Goal: Task Accomplishment & Management: Use online tool/utility

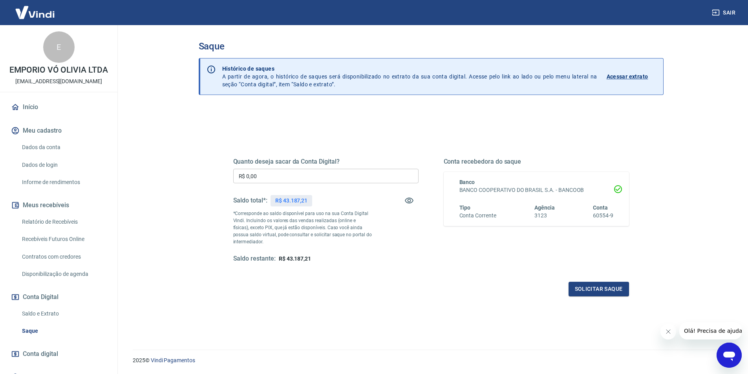
click at [311, 180] on input "R$ 0,00" at bounding box center [325, 176] width 185 height 15
type input "R$ 43.187,21"
drag, startPoint x: 307, startPoint y: 201, endPoint x: 283, endPoint y: 200, distance: 24.0
click at [283, 200] on p "R$ 43.187,21" at bounding box center [291, 201] width 32 height 8
copy p "43.187,21"
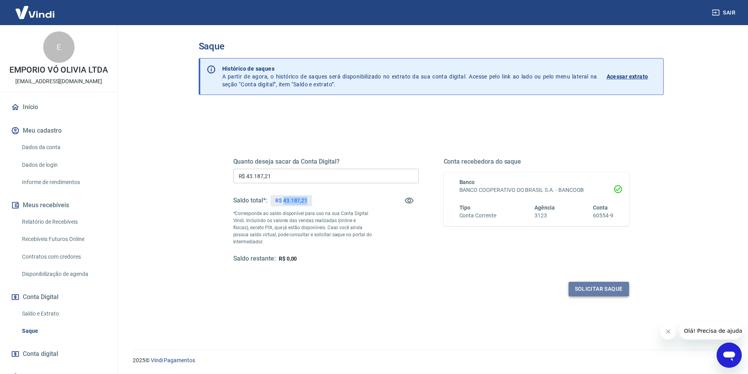
click at [599, 289] on button "Solicitar saque" at bounding box center [599, 289] width 60 height 15
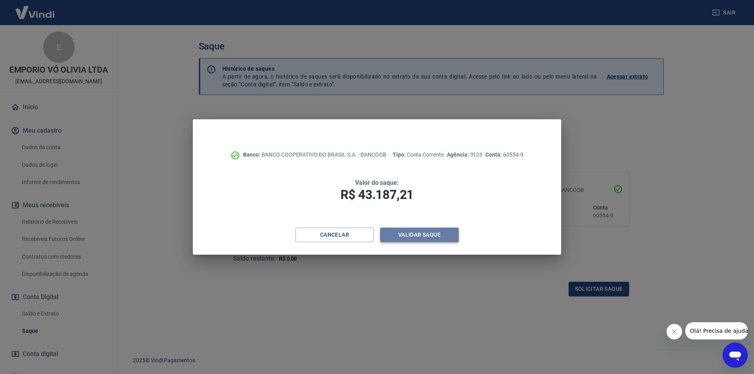
click at [445, 241] on button "Validar saque" at bounding box center [419, 235] width 79 height 15
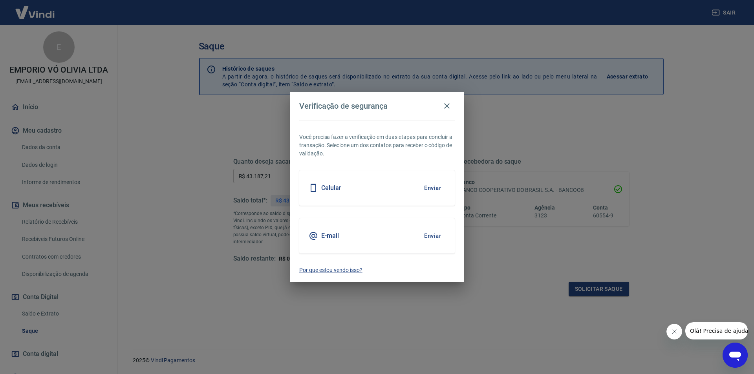
click at [360, 234] on div "E-mail Enviar" at bounding box center [376, 235] width 155 height 35
click at [433, 235] on button "Enviar" at bounding box center [433, 236] width 26 height 16
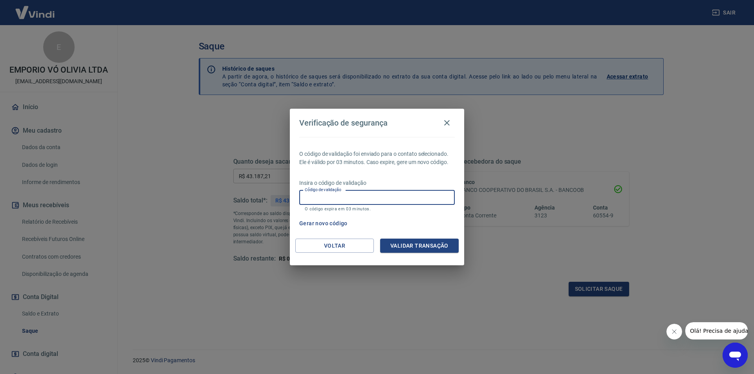
click at [345, 197] on input "Código de validação" at bounding box center [376, 197] width 155 height 15
paste input "638435"
type input "638435"
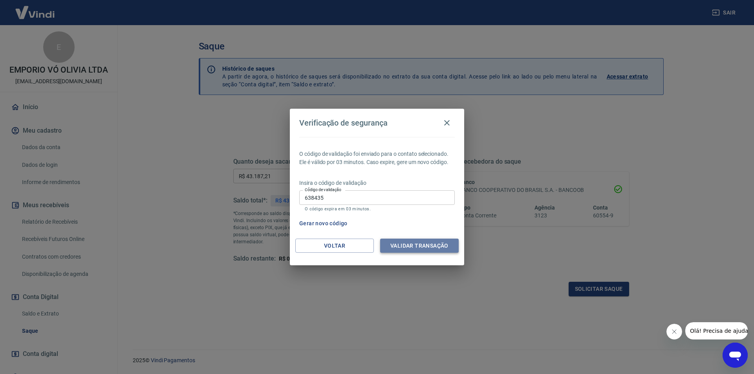
click at [387, 243] on button "Validar transação" at bounding box center [419, 246] width 79 height 15
